Goal: Task Accomplishment & Management: Use online tool/utility

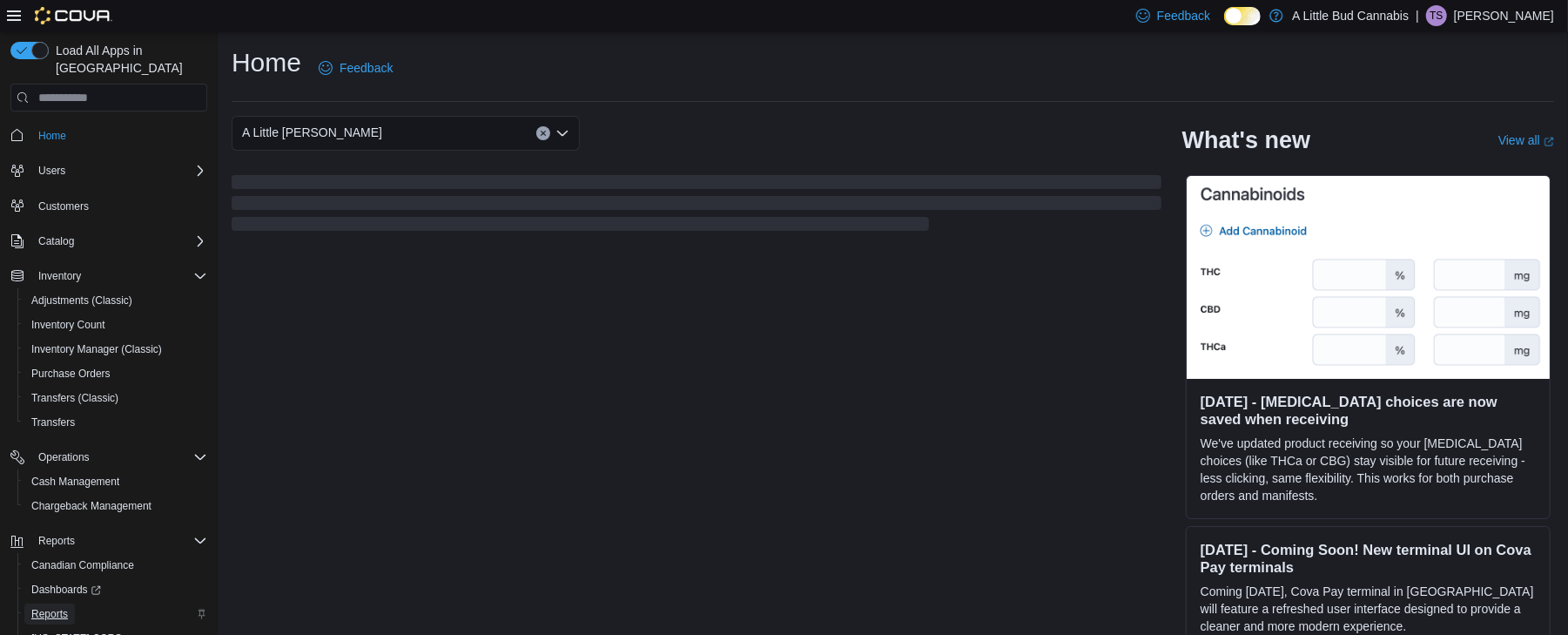
click at [38, 604] on span "Reports" at bounding box center [49, 614] width 37 height 21
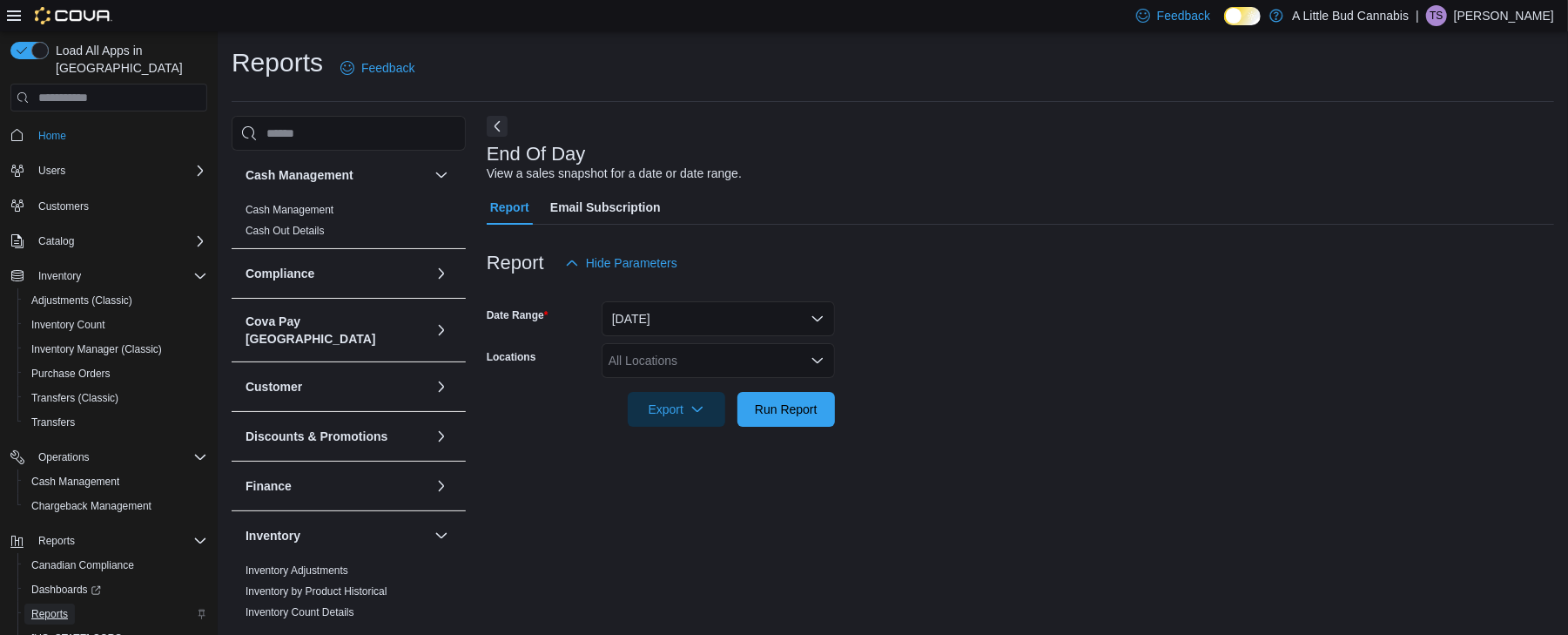
scroll to position [5, 0]
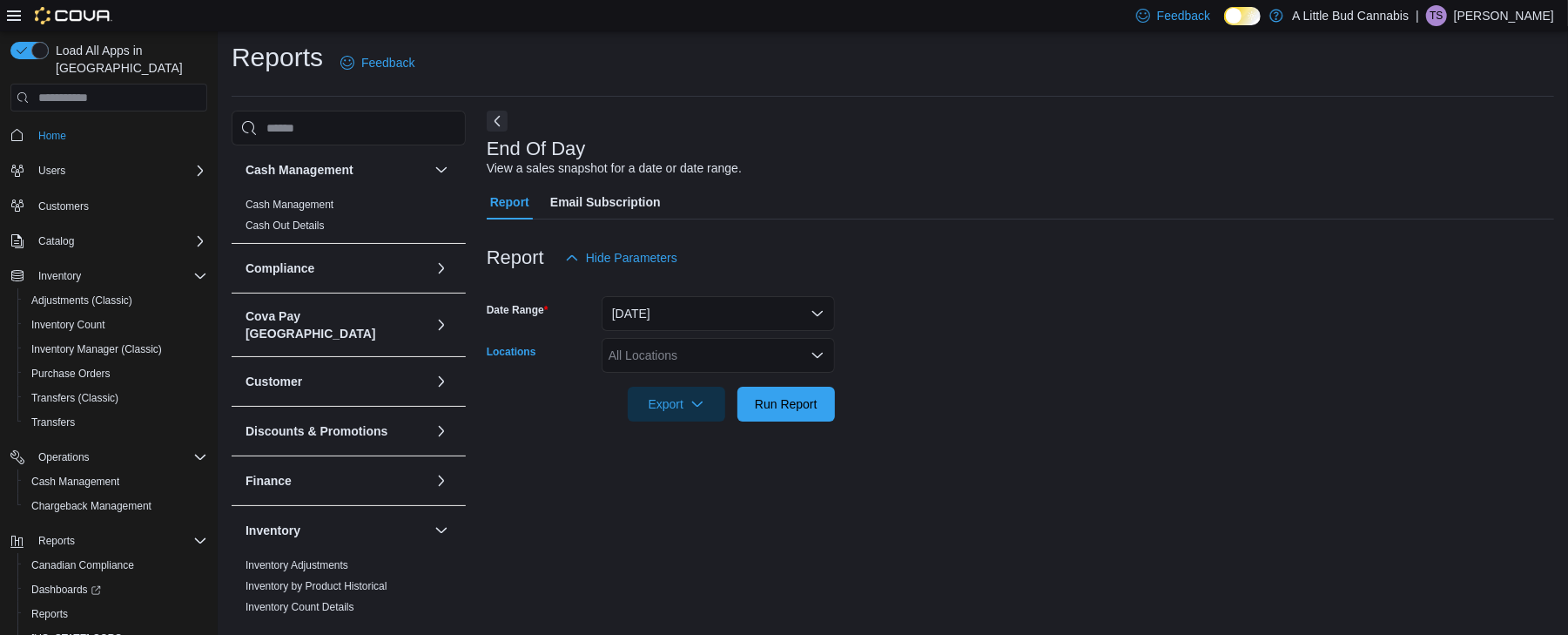
click at [652, 347] on div "All Locations" at bounding box center [718, 355] width 233 height 35
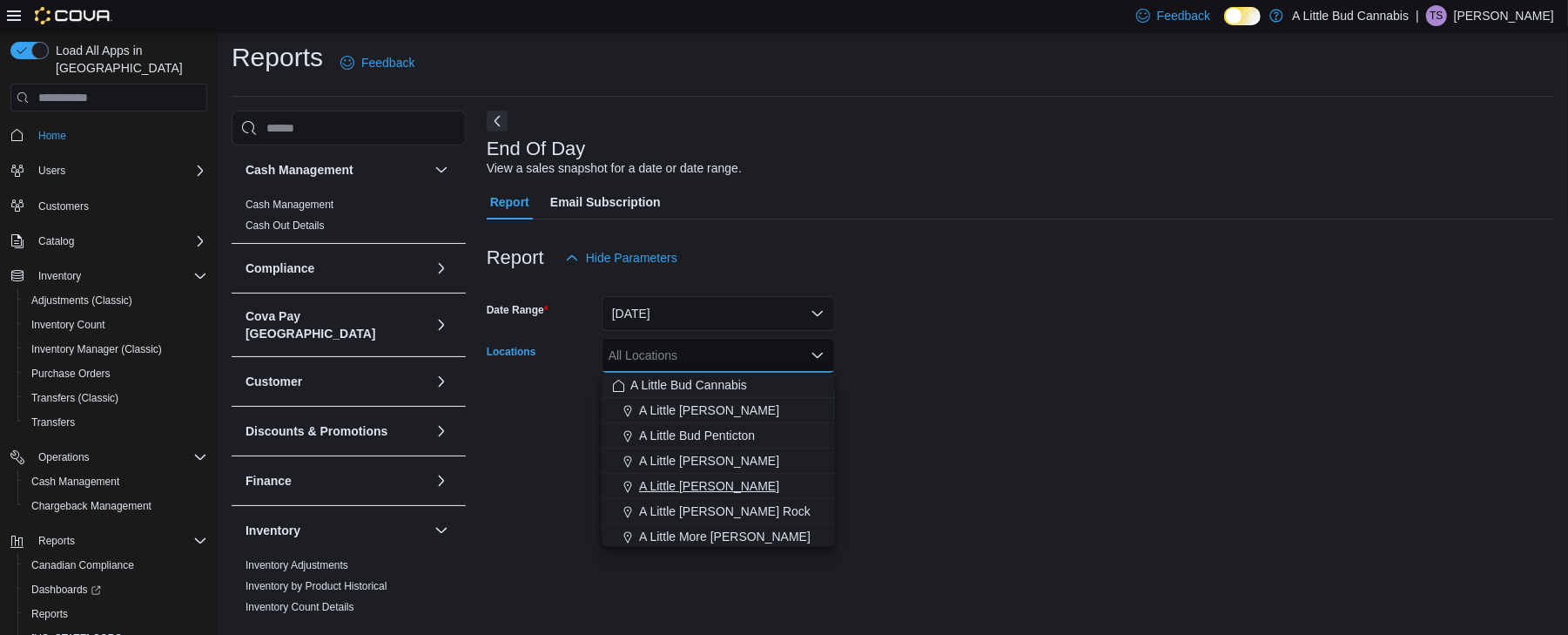
click at [674, 479] on span "A Little [PERSON_NAME]" at bounding box center [709, 487] width 140 height 18
click at [942, 410] on form "Date Range [DATE] Locations A [GEOGRAPHIC_DATA][PERSON_NAME] Combo box. Selecte…" at bounding box center [1020, 348] width 1067 height 146
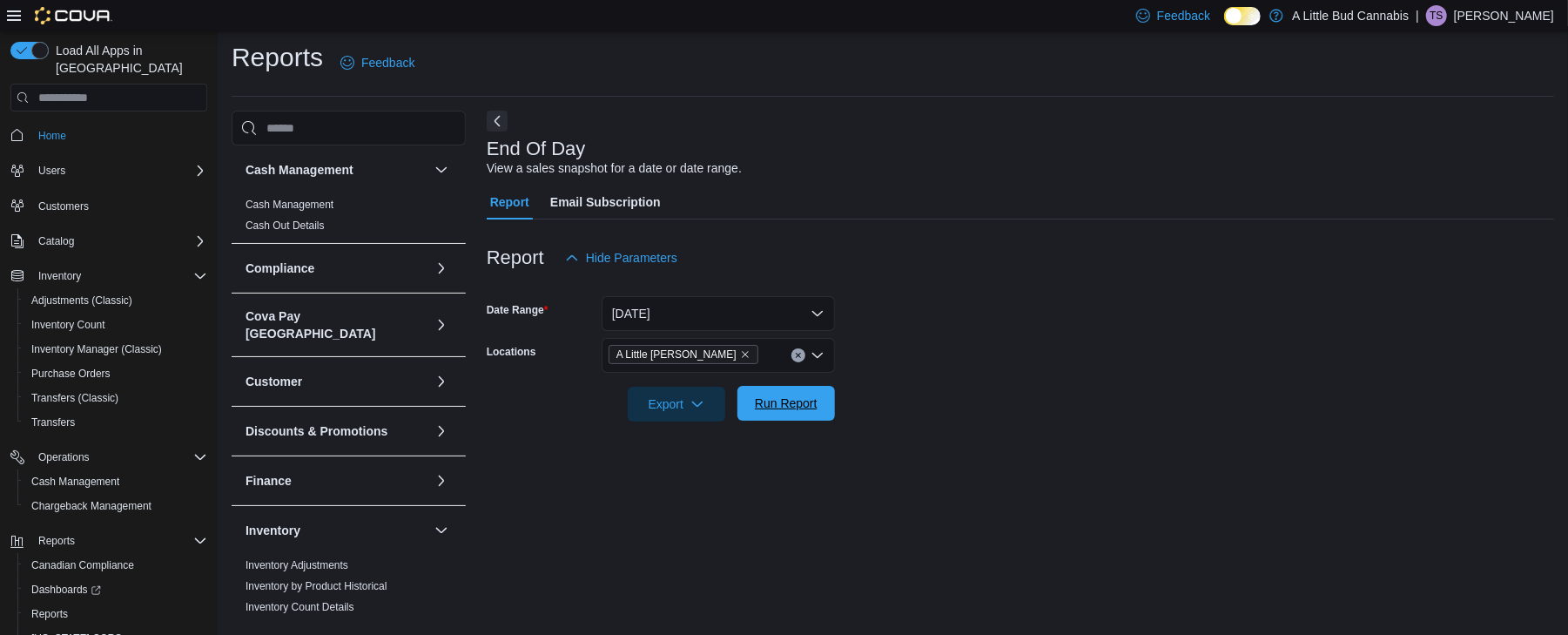
click at [811, 405] on span "Run Report" at bounding box center [786, 404] width 62 height 18
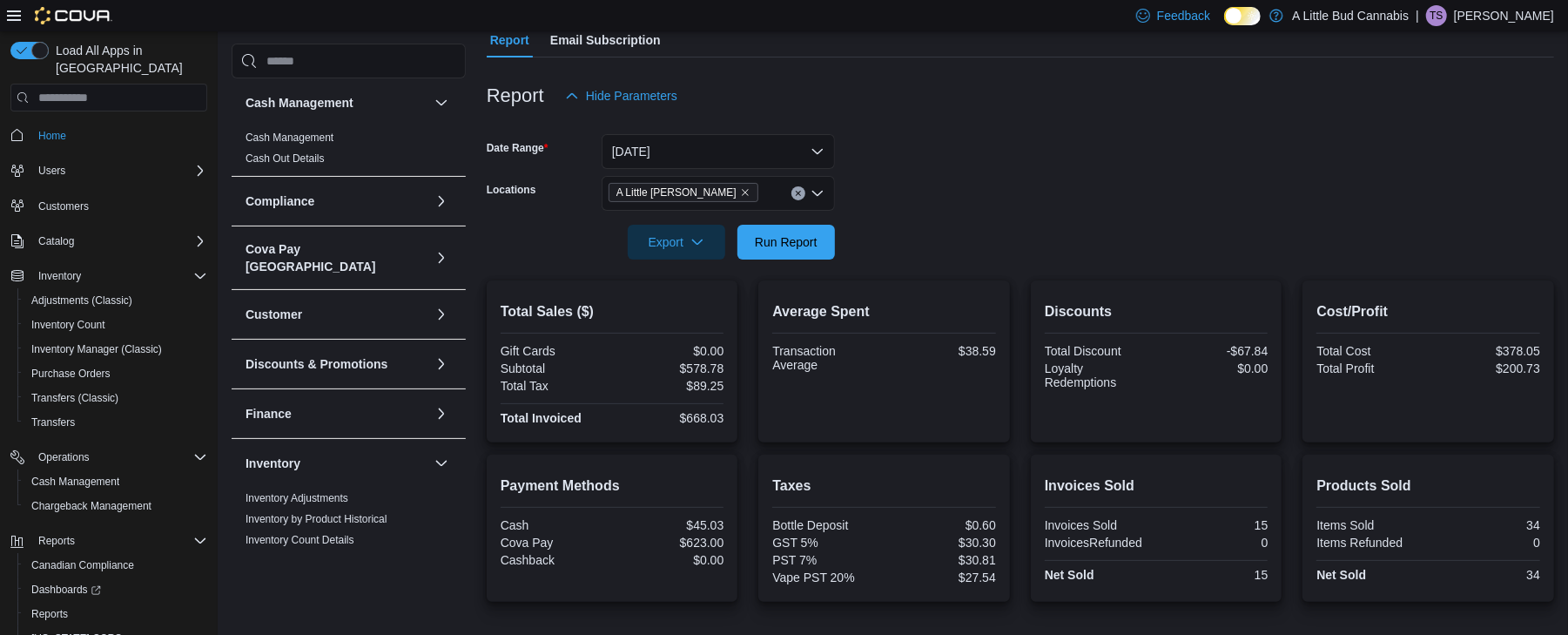
scroll to position [164, 0]
